Goal: Information Seeking & Learning: Learn about a topic

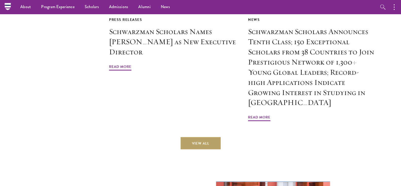
scroll to position [1140, 0]
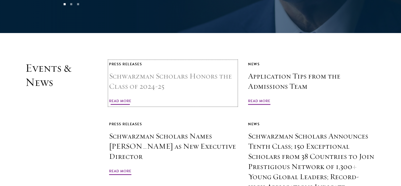
click at [142, 71] on h3 "Schwarzman Scholars Honors the Class of 2024-25" at bounding box center [173, 81] width 128 height 20
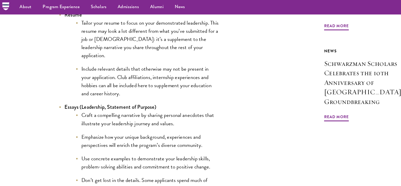
scroll to position [473, 0]
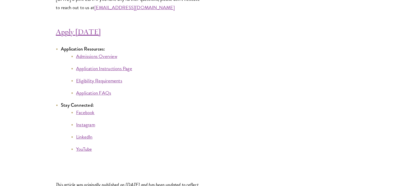
scroll to position [2774, 0]
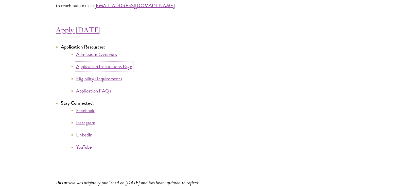
click at [95, 70] on link "Application Instructions Page" at bounding box center [104, 66] width 56 height 7
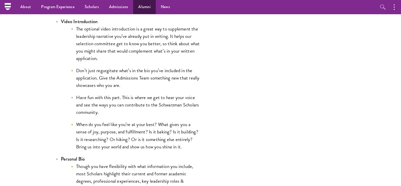
scroll to position [0, 0]
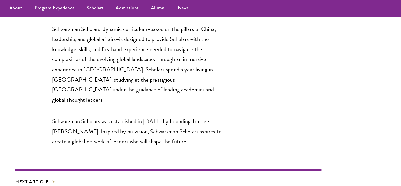
scroll to position [903, 0]
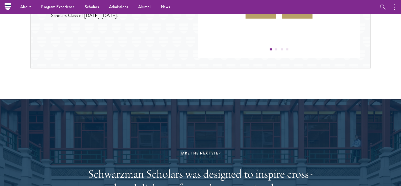
scroll to position [612, 0]
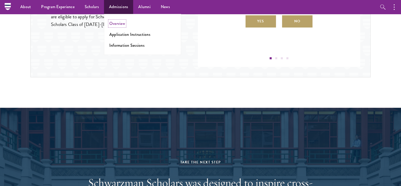
click at [116, 23] on link "Overview" at bounding box center [117, 24] width 16 height 6
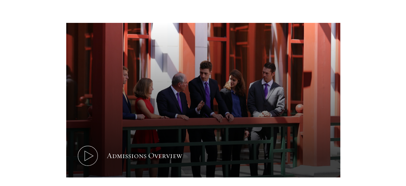
scroll to position [241, 0]
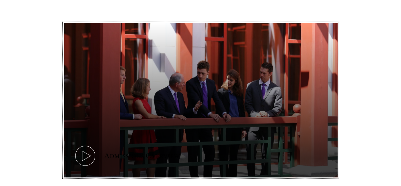
click at [89, 144] on icon at bounding box center [85, 155] width 23 height 23
